Goal: Task Accomplishment & Management: Manage account settings

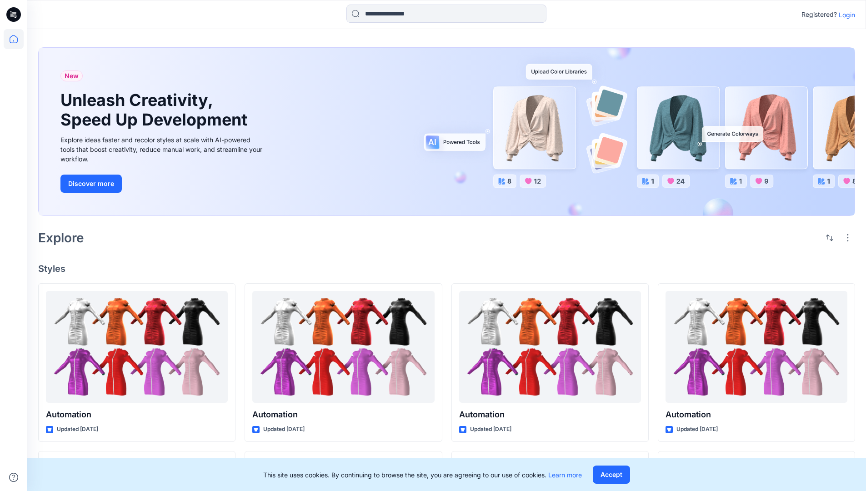
click at [845, 15] on p "Login" at bounding box center [847, 15] width 16 height 10
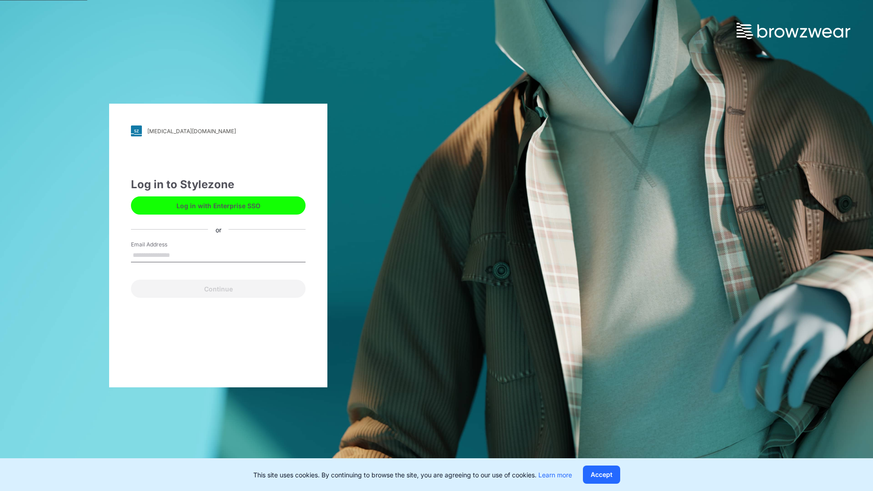
click at [180, 255] on input "Email Address" at bounding box center [218, 256] width 175 height 14
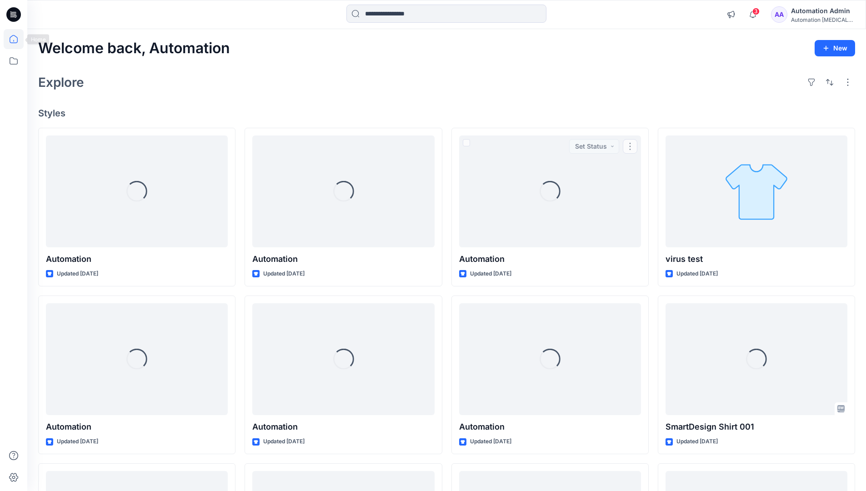
click at [17, 39] on icon at bounding box center [14, 39] width 8 height 8
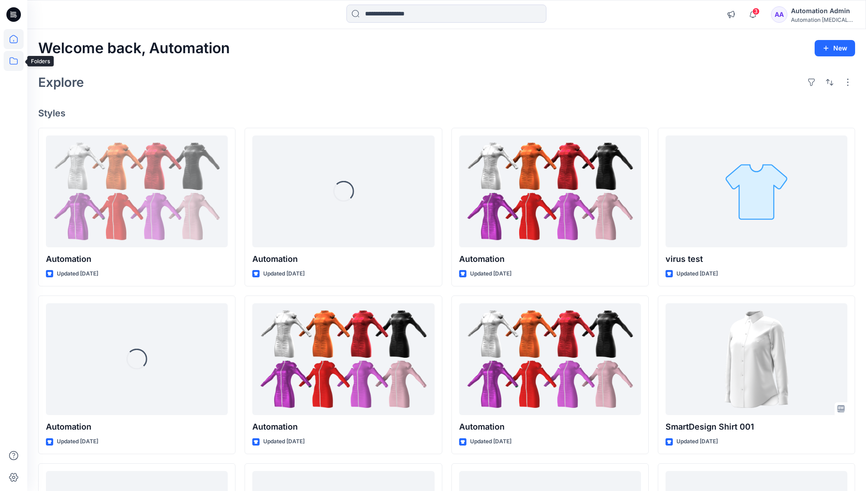
click at [16, 60] on icon at bounding box center [14, 61] width 20 height 20
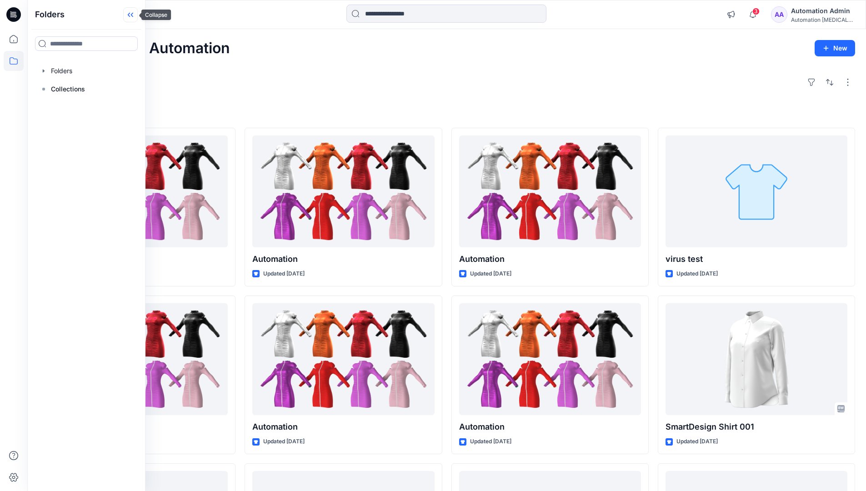
click at [132, 16] on icon at bounding box center [130, 14] width 15 height 15
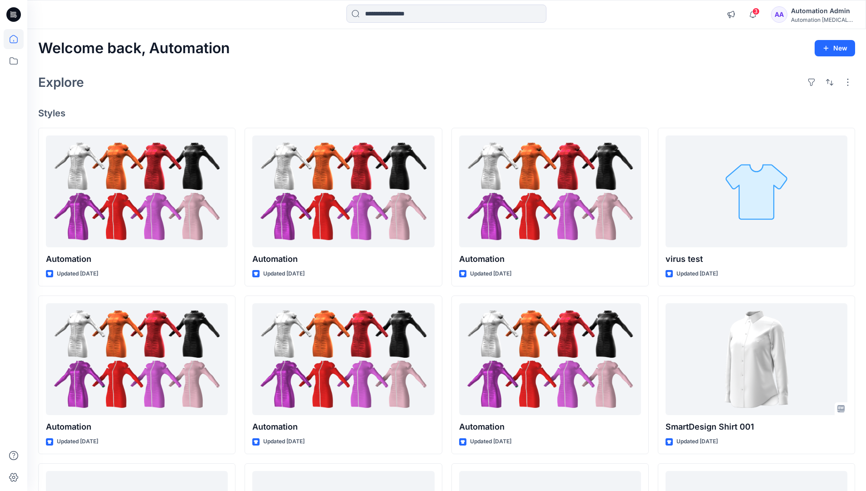
click at [821, 15] on div "Automation Admin" at bounding box center [823, 10] width 64 height 11
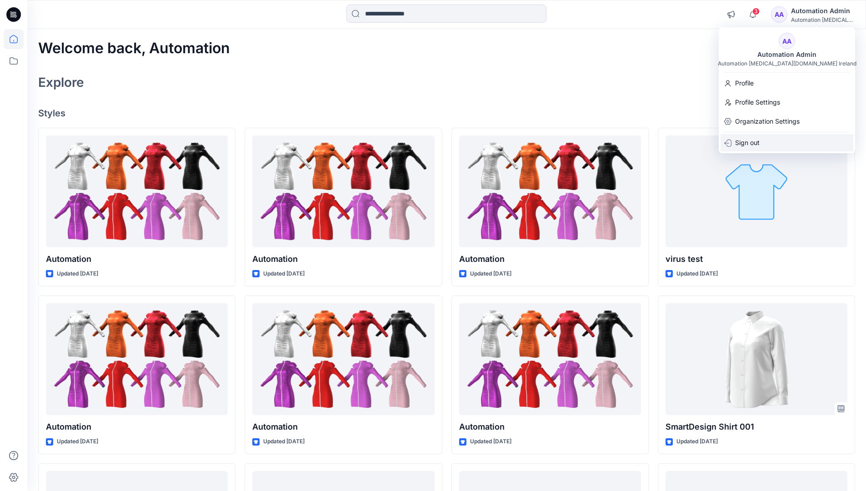
click at [742, 143] on p "Sign out" at bounding box center [747, 142] width 25 height 17
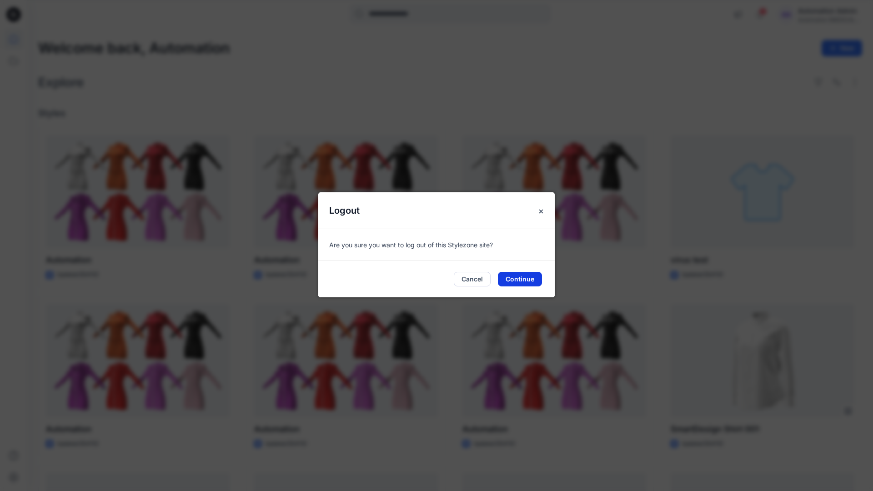
click at [504, 281] on button "Continue" at bounding box center [520, 279] width 44 height 15
